Goal: Navigation & Orientation: Find specific page/section

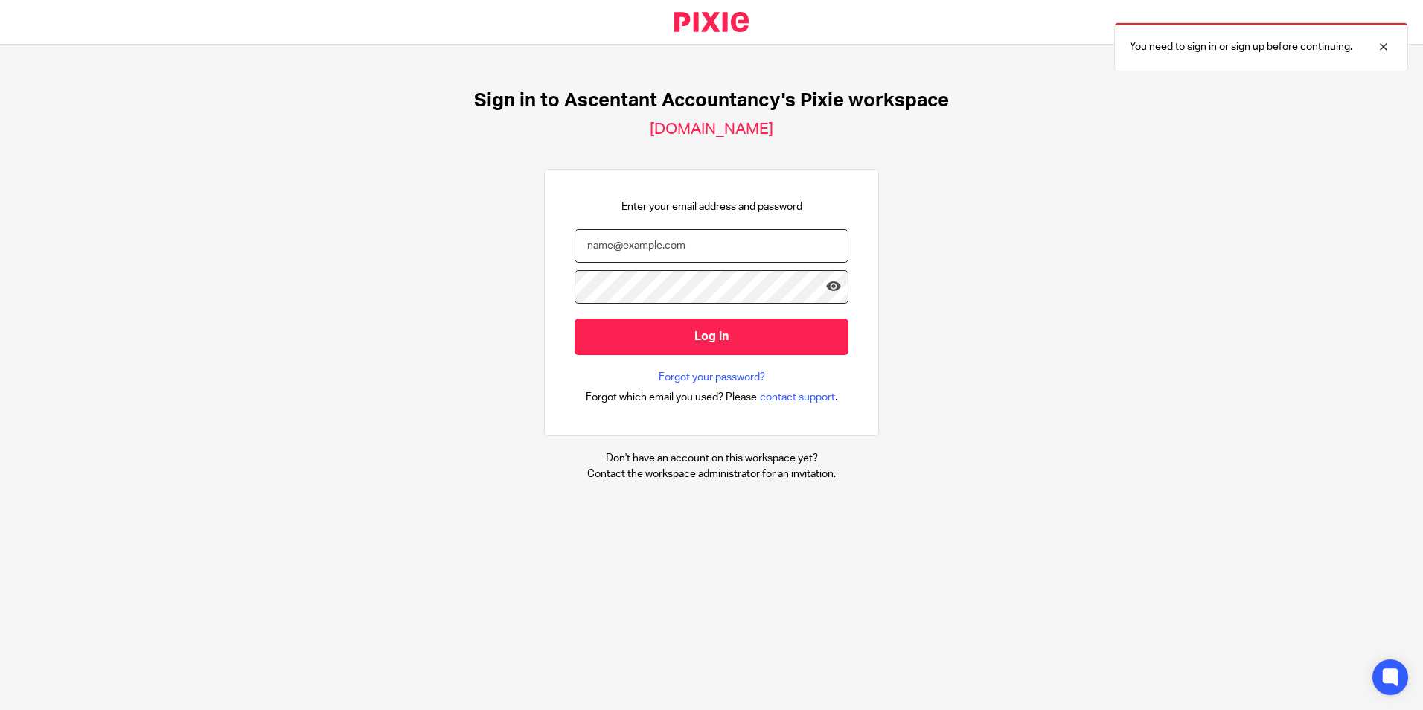
click at [600, 245] on input "email" at bounding box center [712, 245] width 274 height 33
drag, startPoint x: 543, startPoint y: 357, endPoint x: 727, endPoint y: 260, distance: 207.7
click at [727, 260] on input "p.white@ascentant.co.k" at bounding box center [712, 245] width 274 height 33
type input "p.white@ascentant.co.uk"
click at [685, 357] on form "p.white@ascentant.co.uk Log in" at bounding box center [712, 299] width 274 height 141
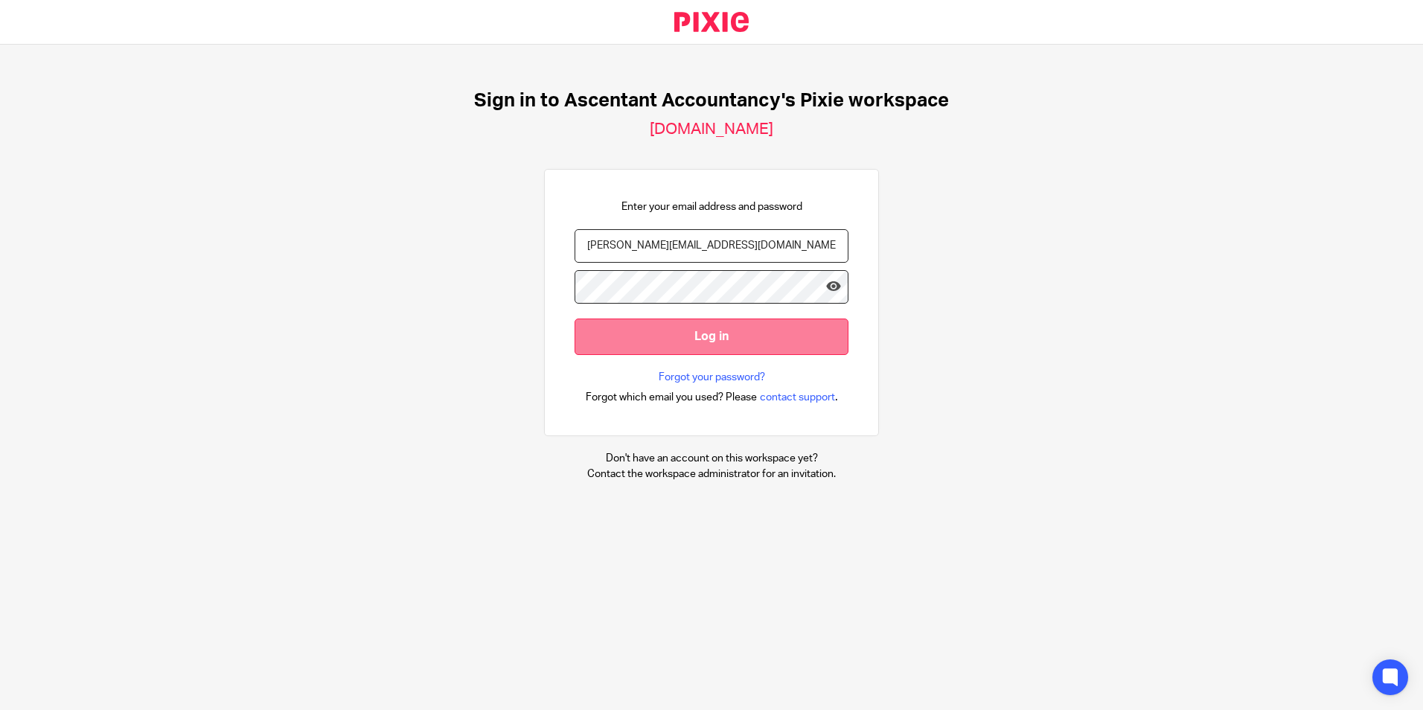
click at [679, 330] on input "Log in" at bounding box center [712, 337] width 274 height 36
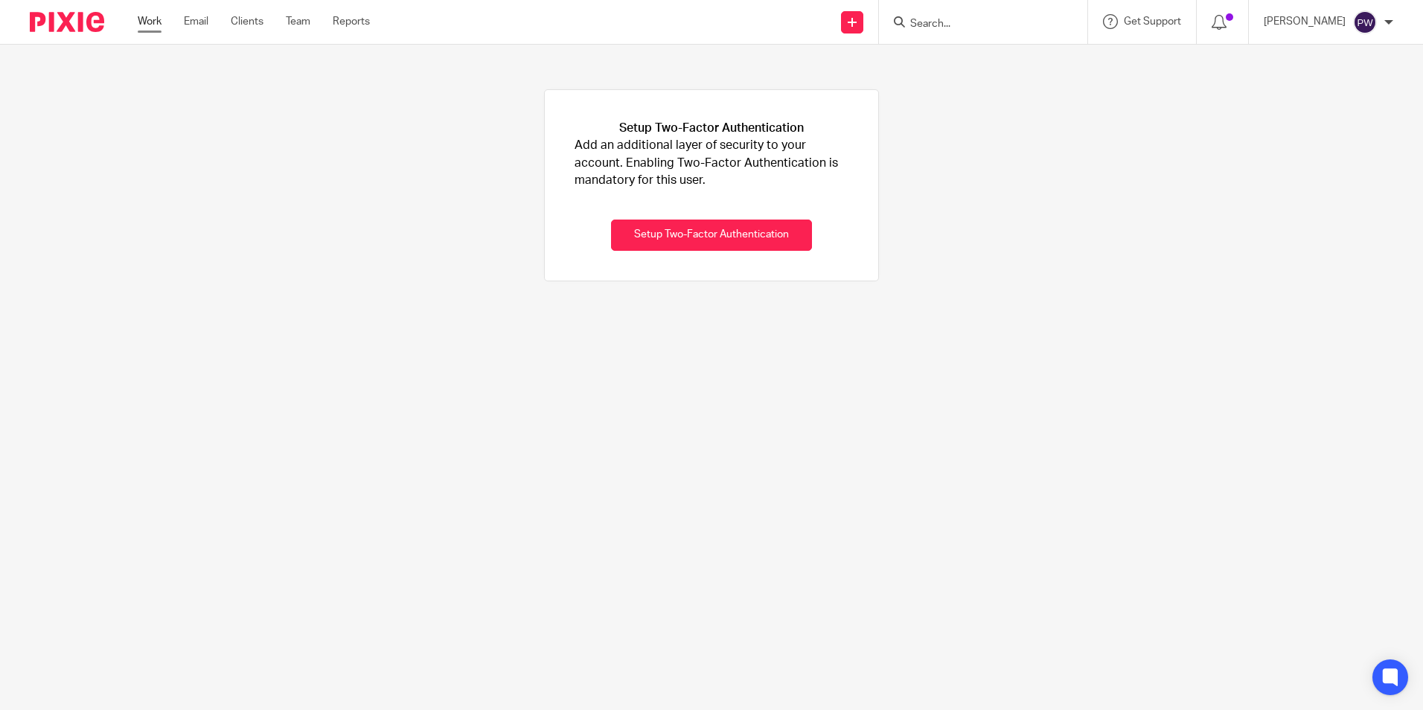
click at [154, 25] on link "Work" at bounding box center [150, 21] width 24 height 15
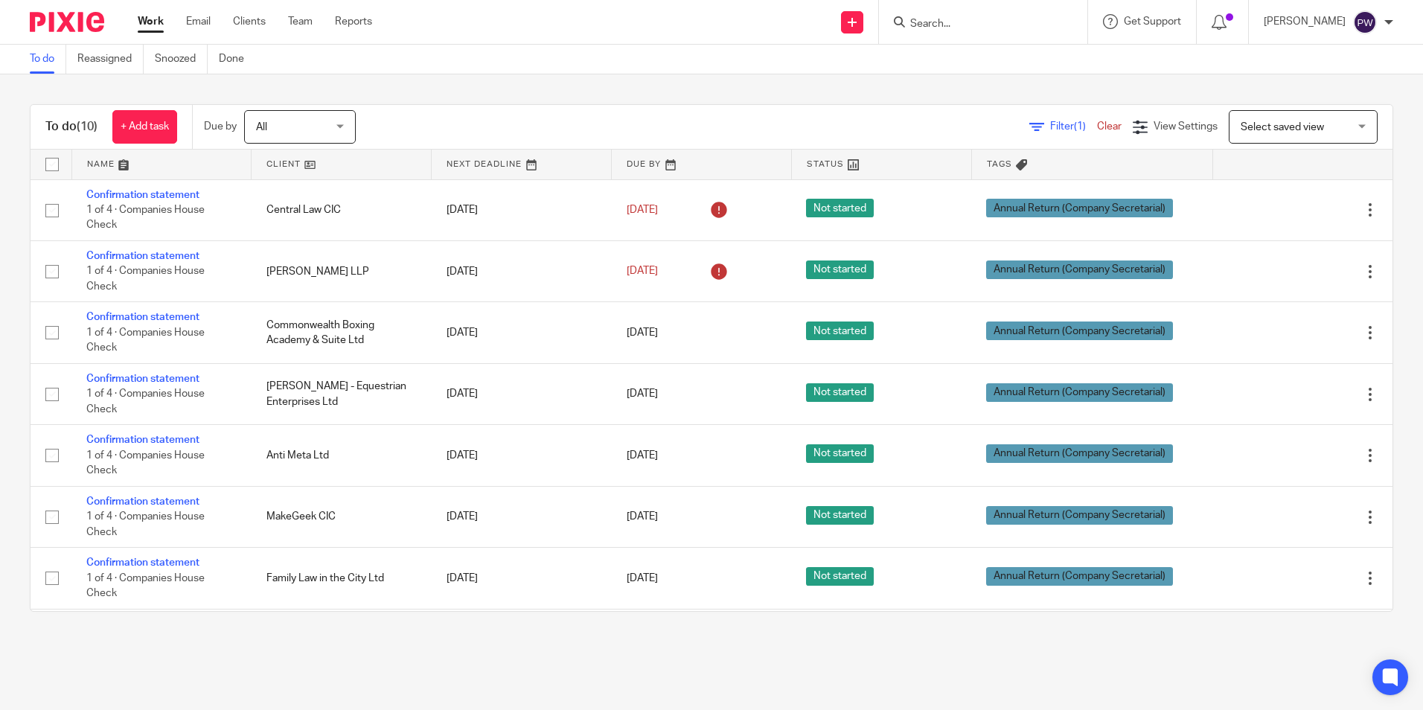
click at [300, 38] on div "Work Email Clients Team Reports Work Email Clients Team Reports Settings" at bounding box center [259, 22] width 272 height 44
click at [301, 16] on link "Team" at bounding box center [300, 21] width 25 height 15
